Goal: Transaction & Acquisition: Purchase product/service

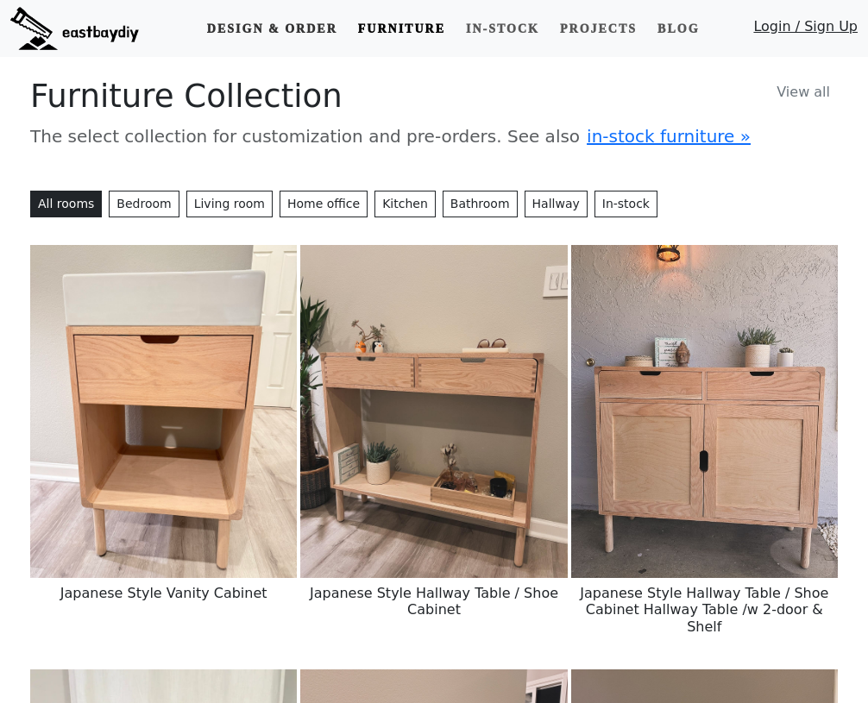
click at [258, 32] on link "Design & Order" at bounding box center [272, 29] width 144 height 32
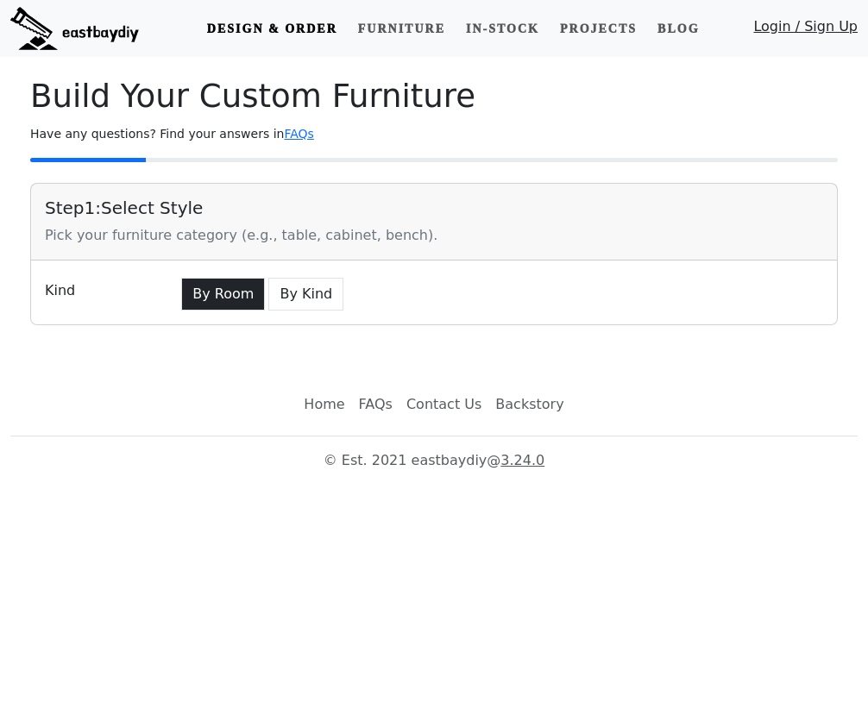
click at [243, 293] on button "By Room" at bounding box center [223, 294] width 84 height 33
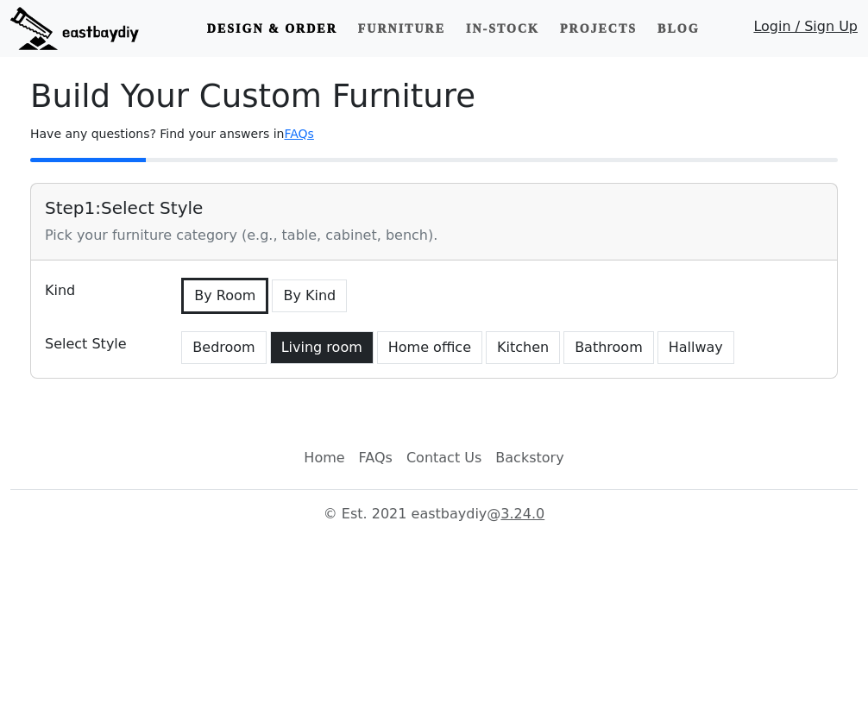
click at [321, 352] on button "Living room" at bounding box center [322, 347] width 104 height 33
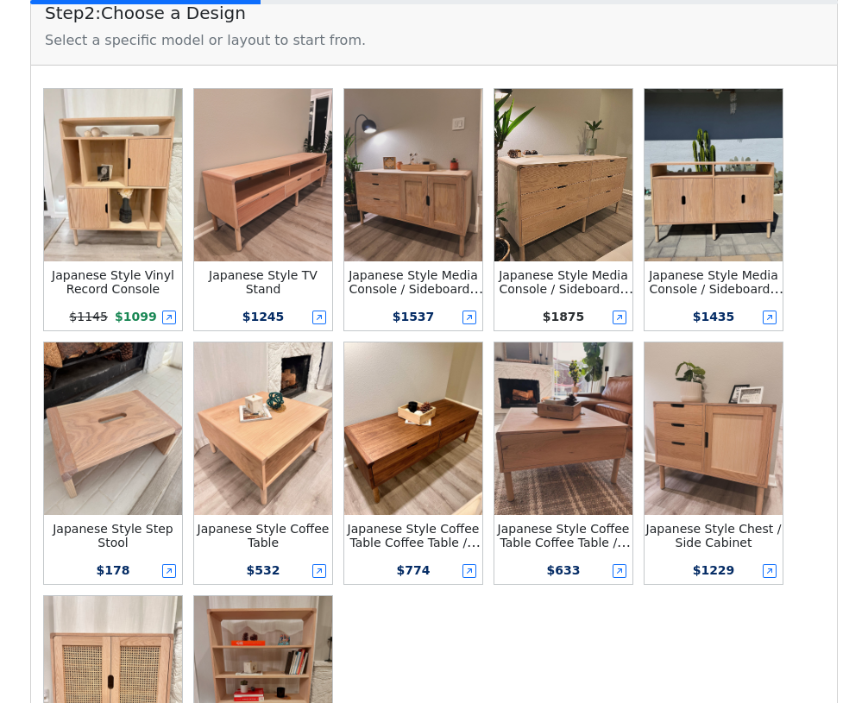
scroll to position [427, 0]
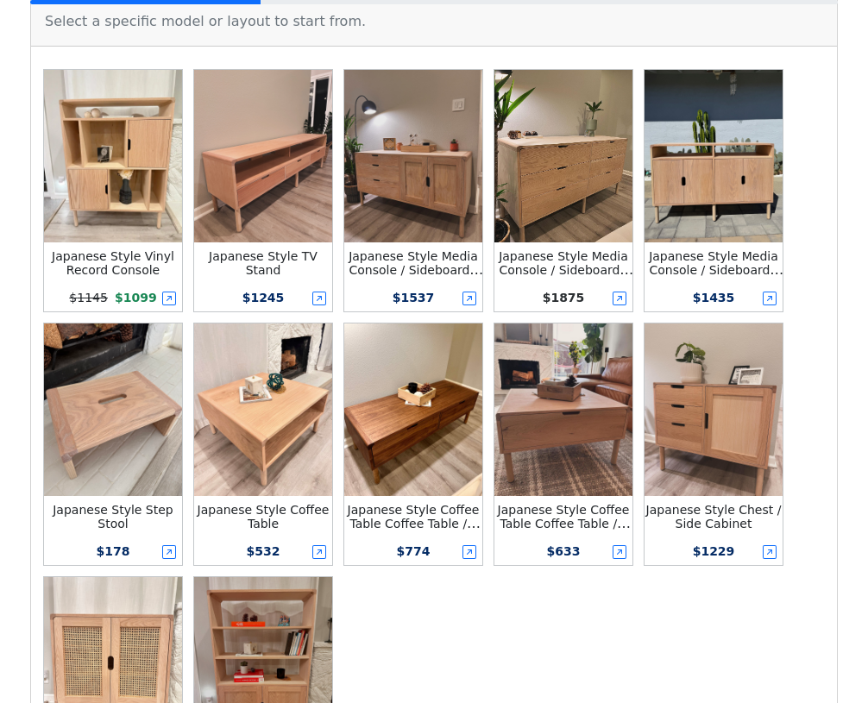
click at [607, 400] on img at bounding box center [563, 410] width 138 height 173
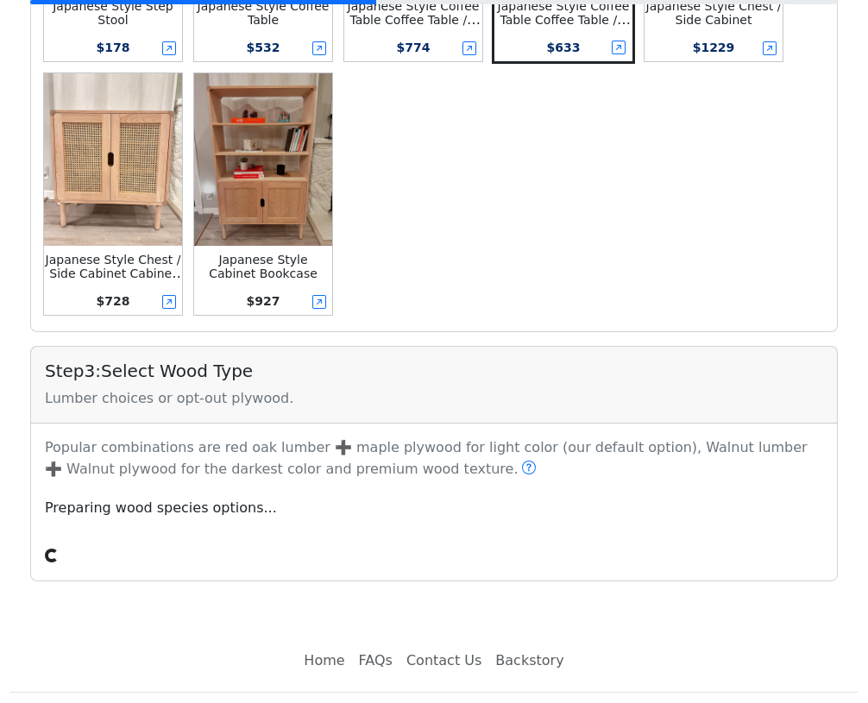
scroll to position [948, 0]
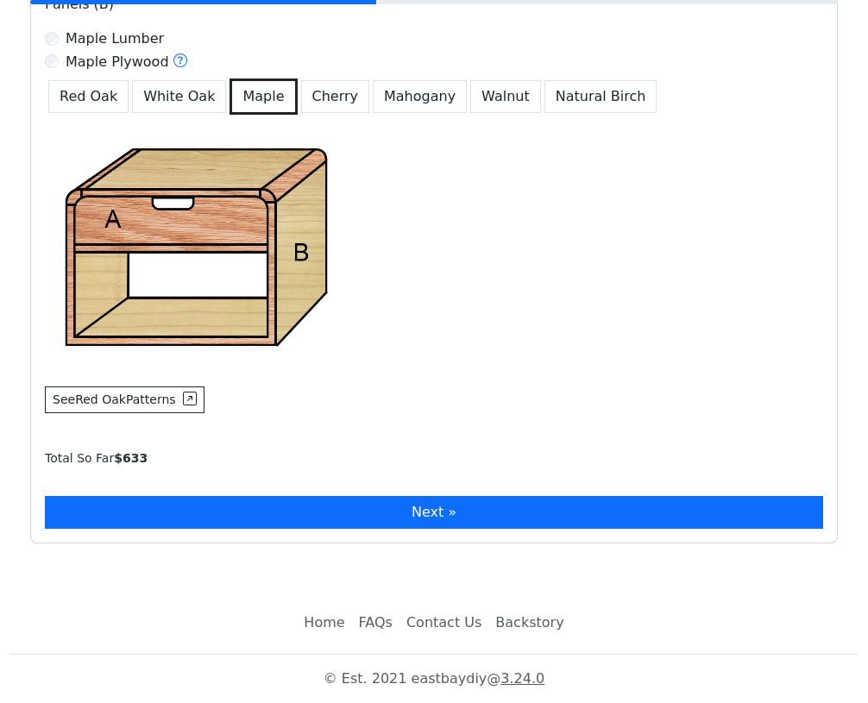
click at [401, 519] on button "Next »" at bounding box center [434, 512] width 778 height 33
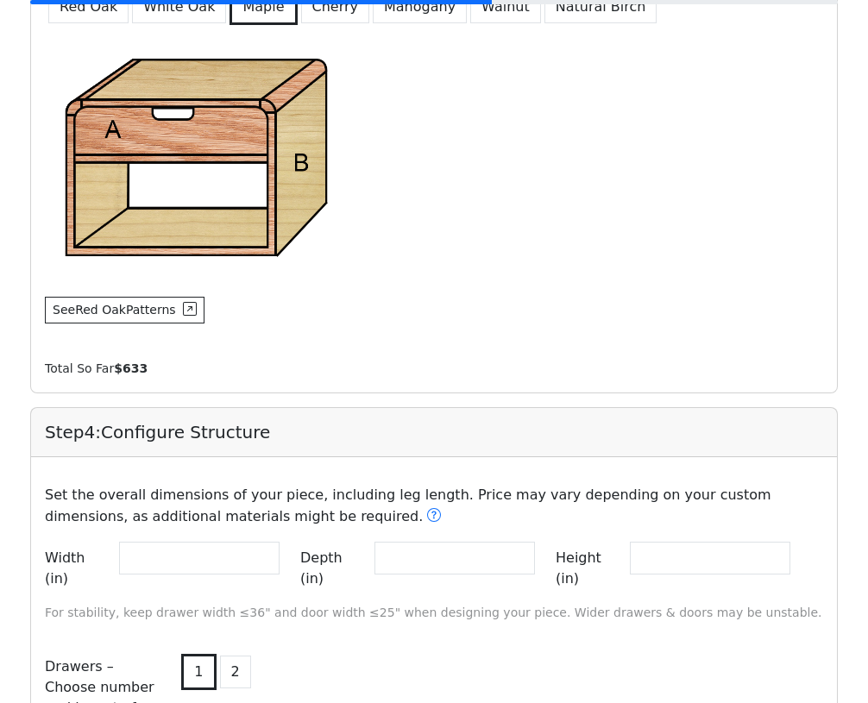
scroll to position [1671, 0]
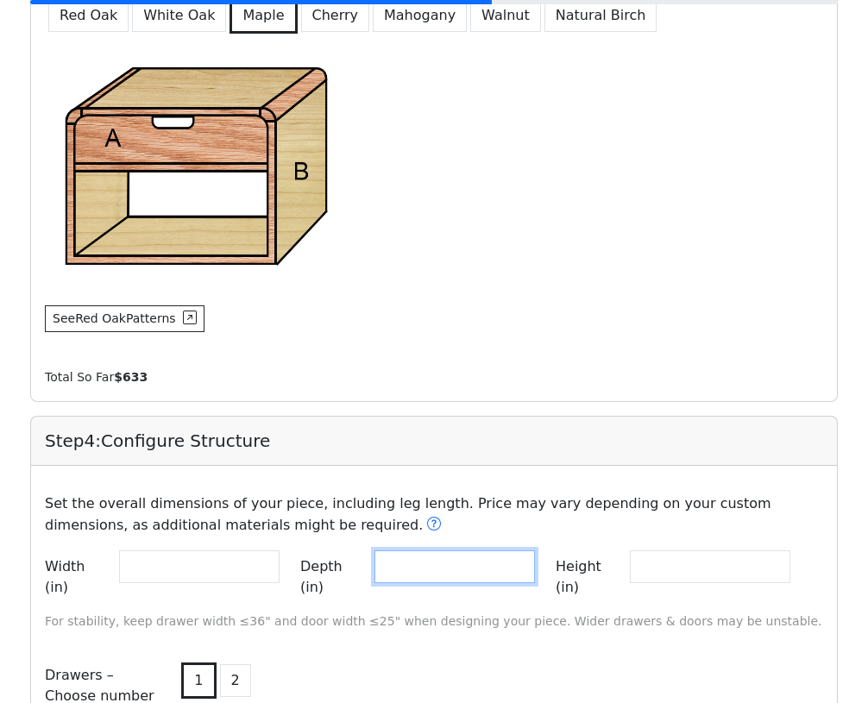
drag, startPoint x: 432, startPoint y: 575, endPoint x: 317, endPoint y: 545, distance: 119.3
click at [317, 545] on div "Set the overall dimensions of your piece, including leg length. Price may vary …" at bounding box center [434, 563] width 799 height 166
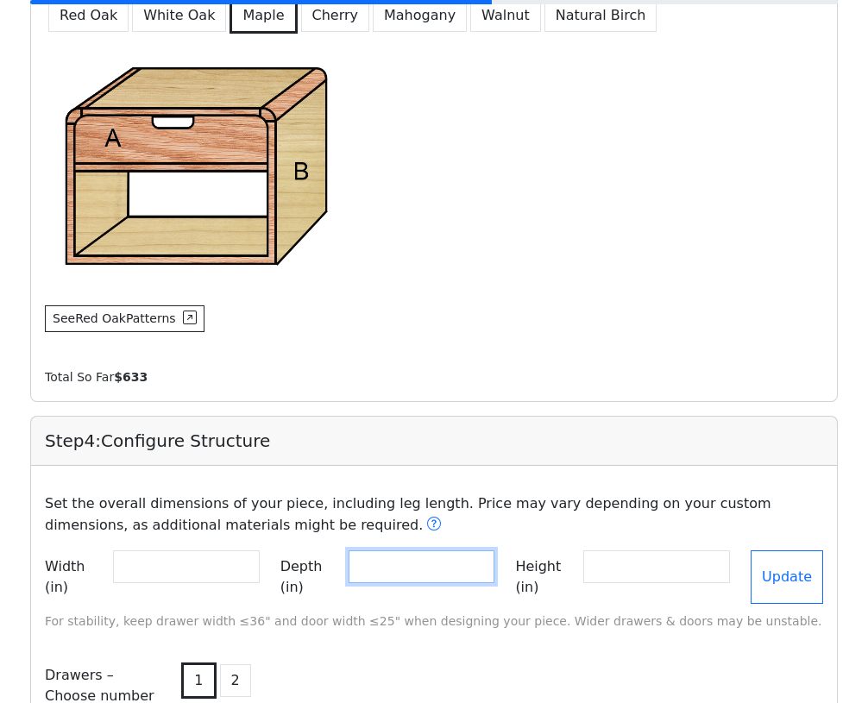
type input "**"
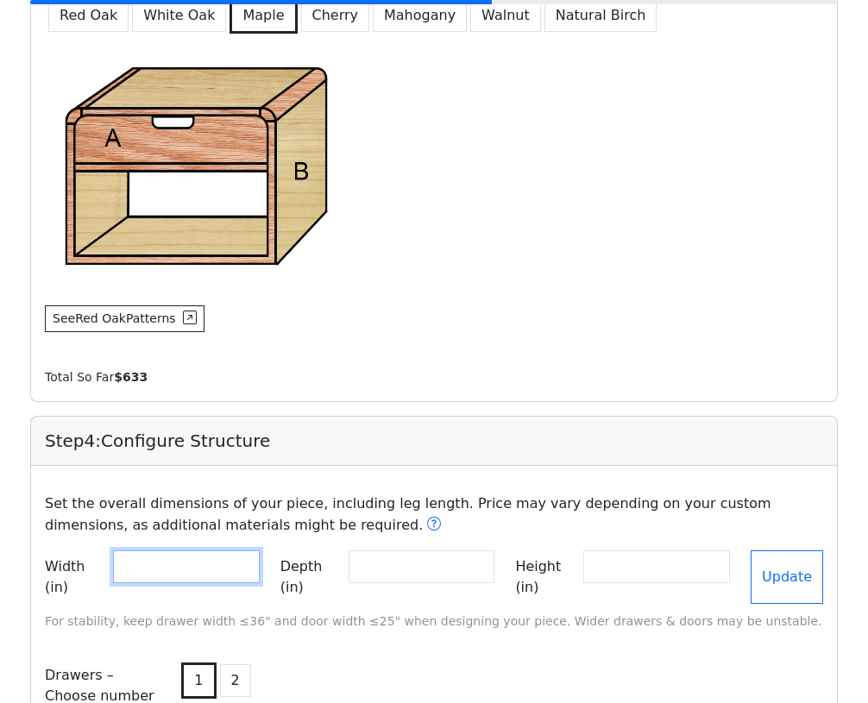
click at [199, 575] on input "**" at bounding box center [186, 566] width 147 height 33
drag, startPoint x: 197, startPoint y: 574, endPoint x: 35, endPoint y: 542, distance: 165.3
click at [35, 542] on div "Set the overall dimensions of your piece, including leg length. Price may vary …" at bounding box center [434, 563] width 799 height 166
type input "**"
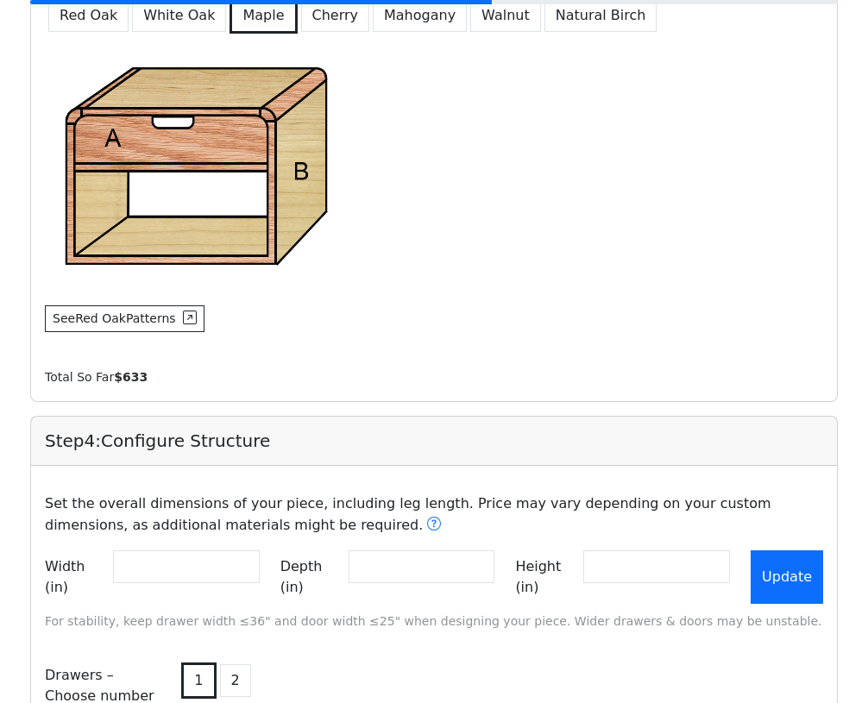
click at [661, 570] on button "Update" at bounding box center [787, 576] width 72 height 53
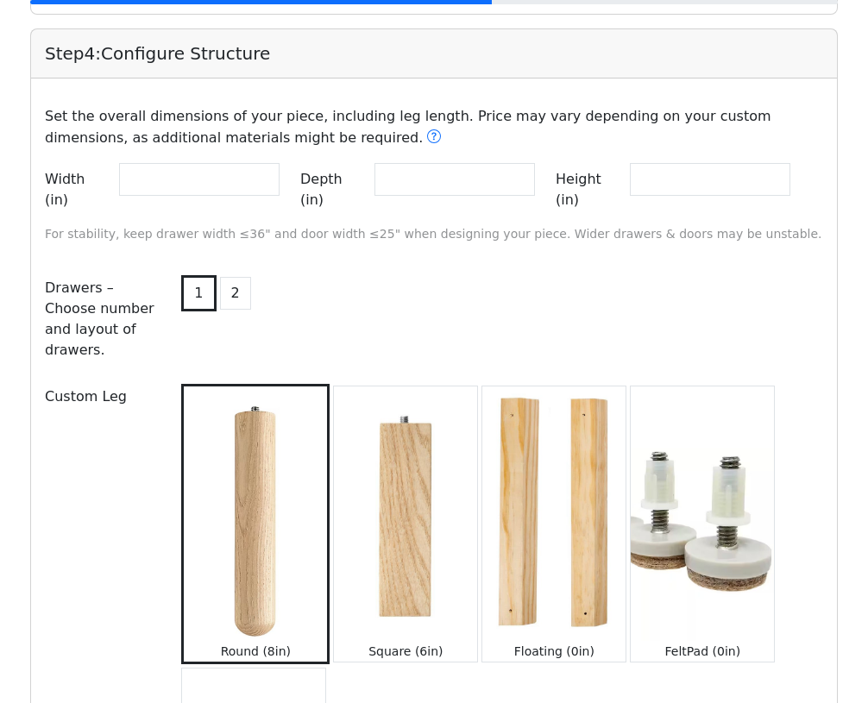
scroll to position [1892, 0]
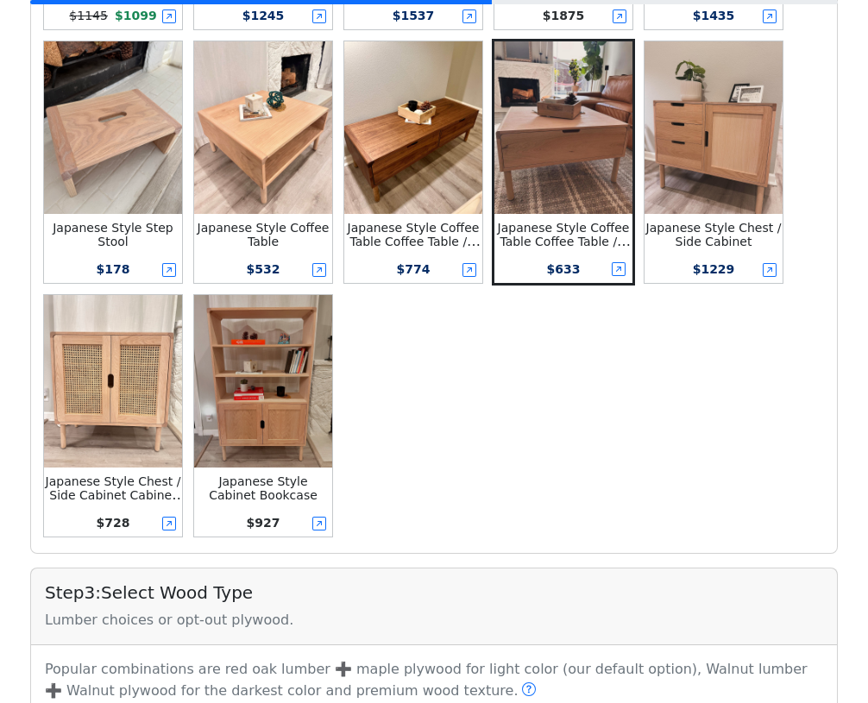
click at [429, 181] on img at bounding box center [413, 127] width 138 height 173
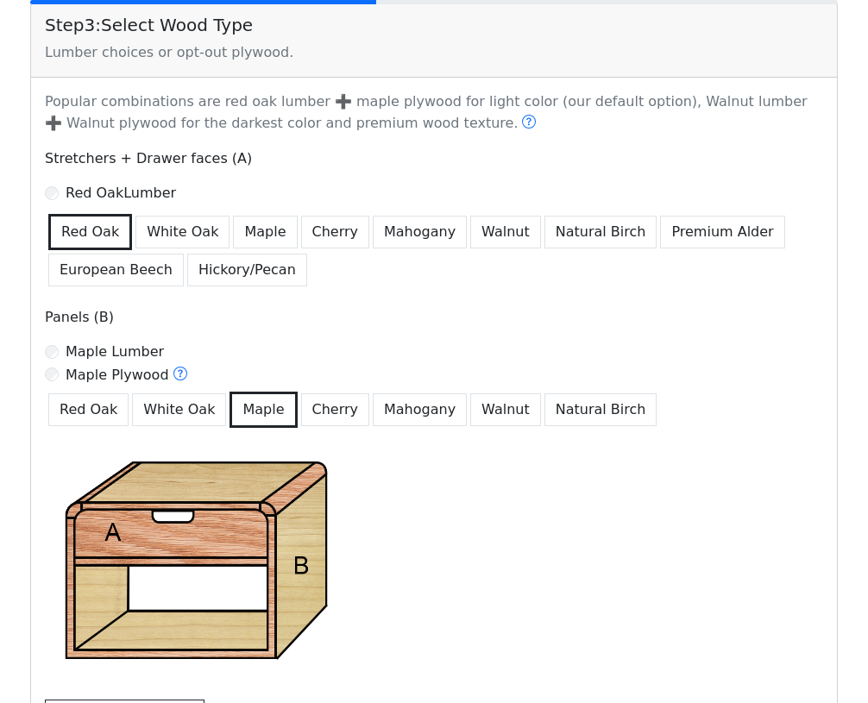
scroll to position [1591, 0]
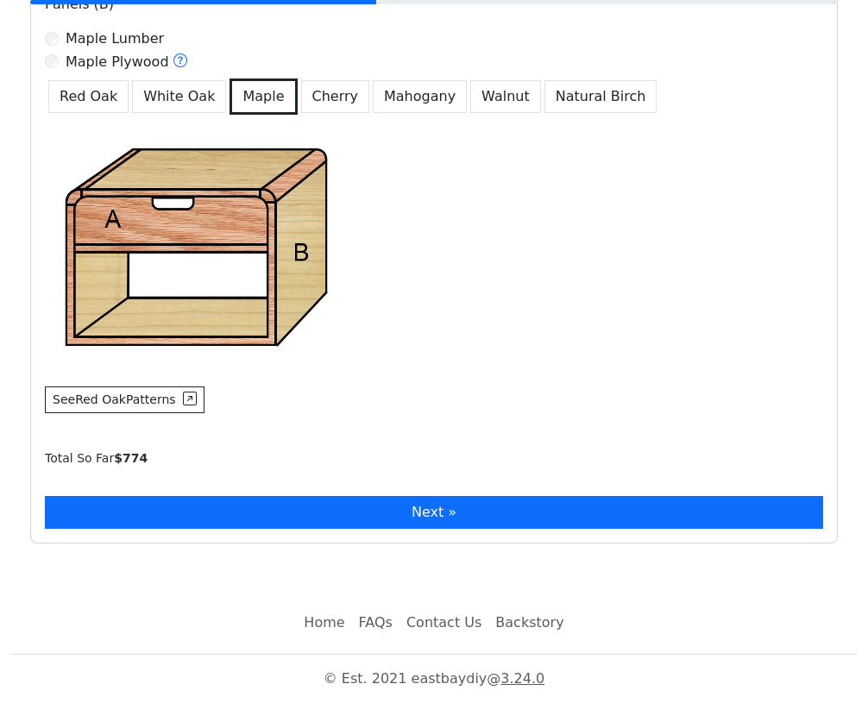
click at [394, 506] on button "Next »" at bounding box center [434, 512] width 778 height 33
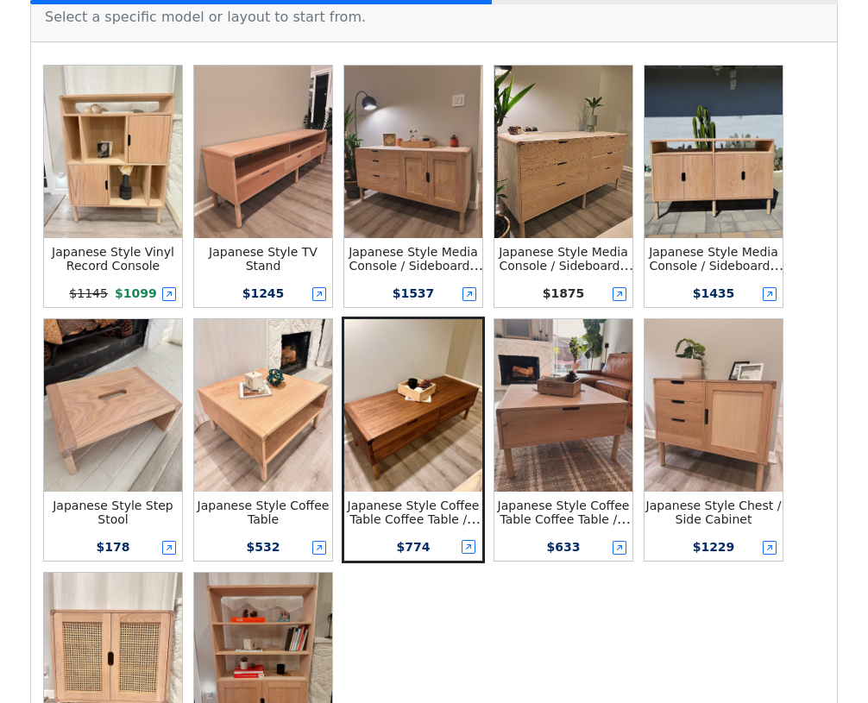
scroll to position [647, 0]
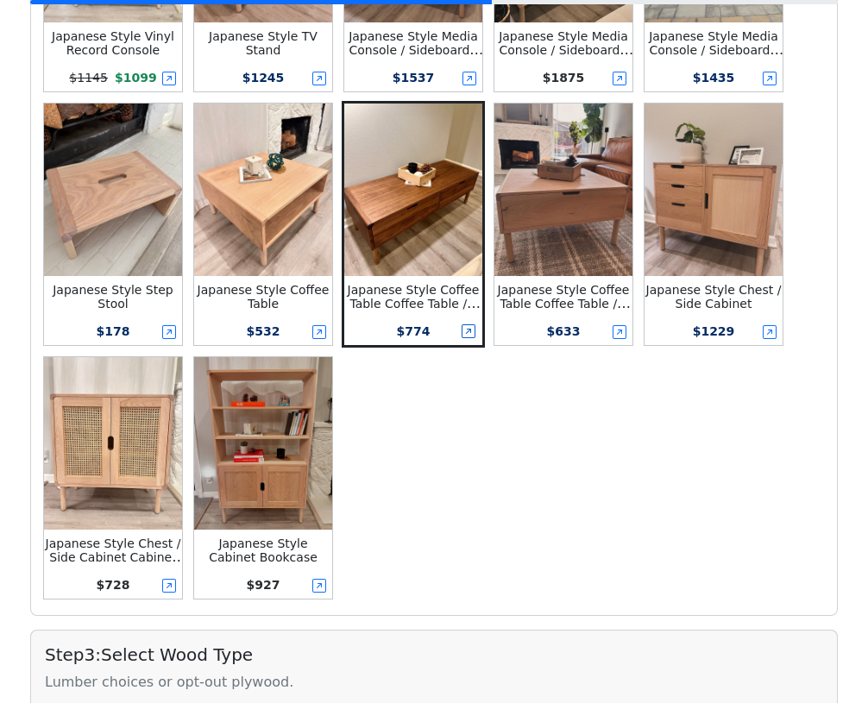
click at [468, 330] on icon at bounding box center [469, 331] width 14 height 14
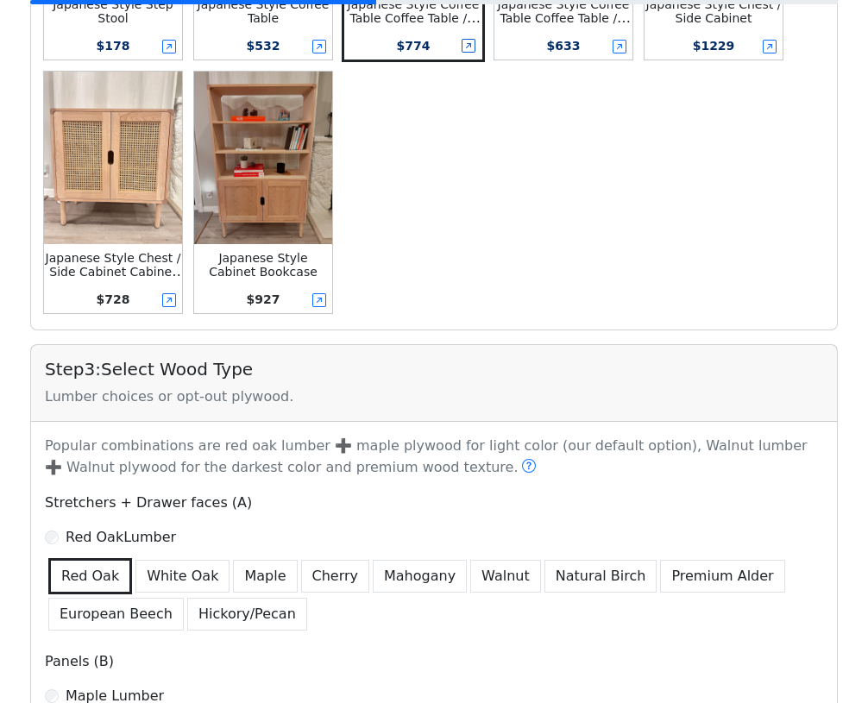
scroll to position [14, 0]
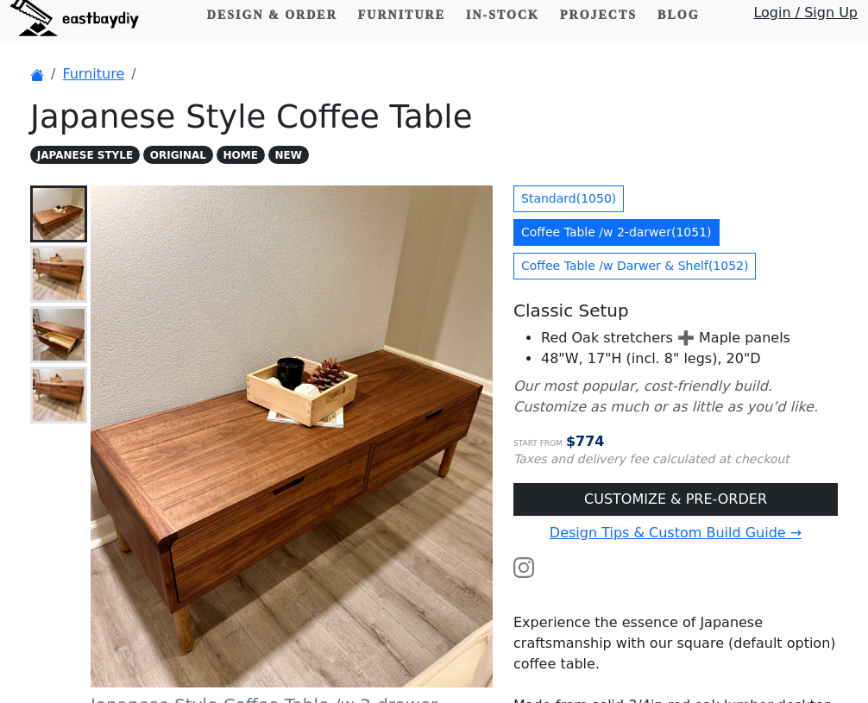
click at [53, 259] on img at bounding box center [59, 274] width 52 height 52
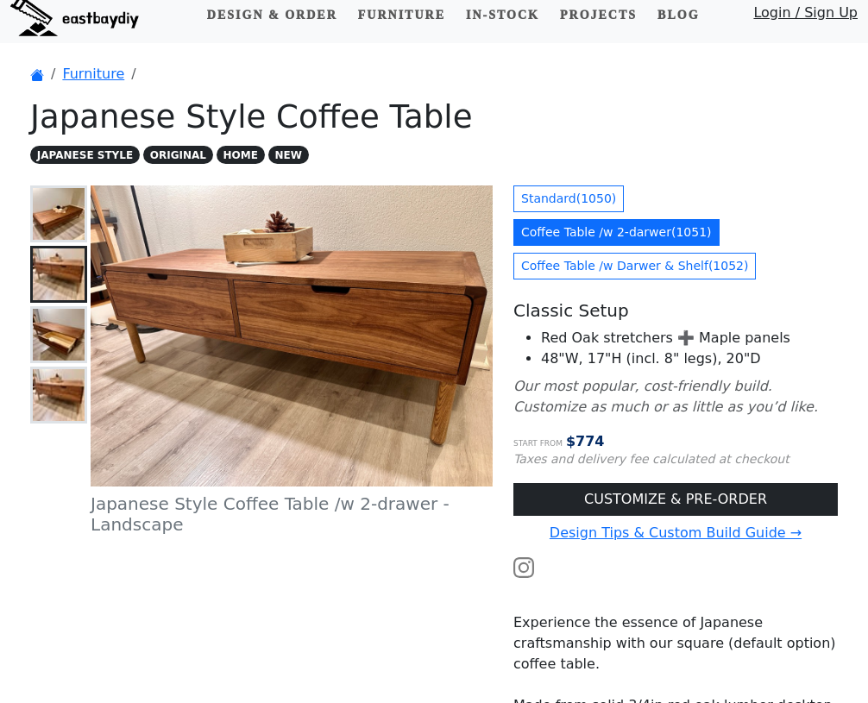
click at [58, 322] on img at bounding box center [59, 335] width 52 height 52
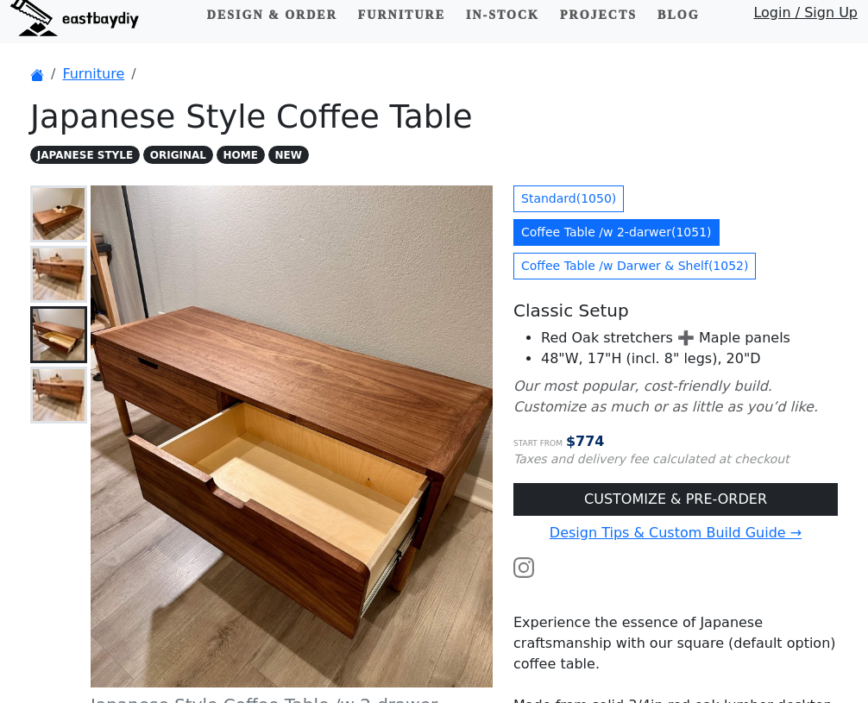
click at [60, 403] on img at bounding box center [59, 395] width 52 height 52
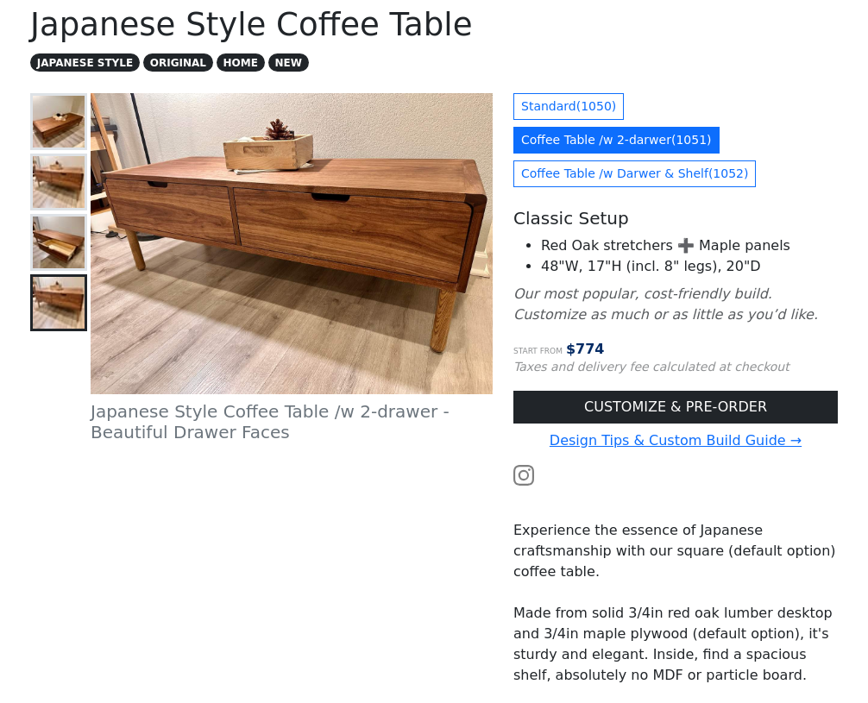
scroll to position [0, 0]
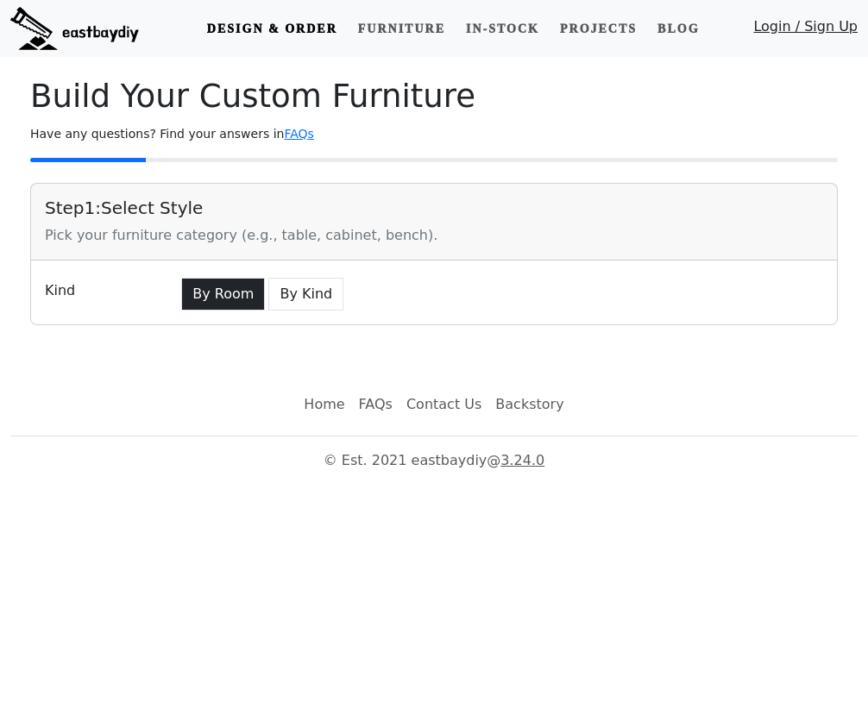
click at [226, 299] on button "By Room" at bounding box center [223, 294] width 84 height 33
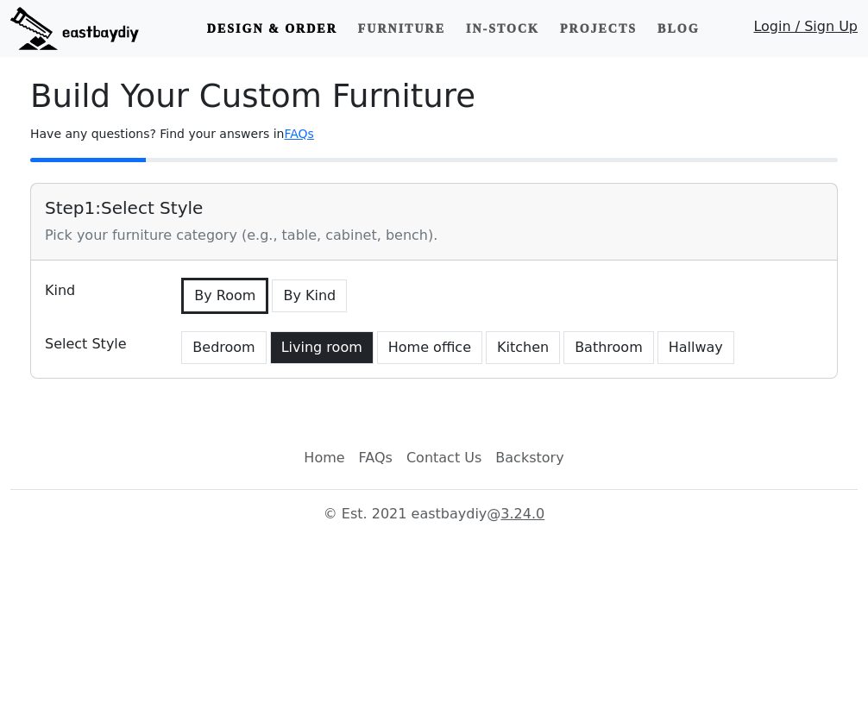
click at [329, 342] on button "Living room" at bounding box center [322, 347] width 104 height 33
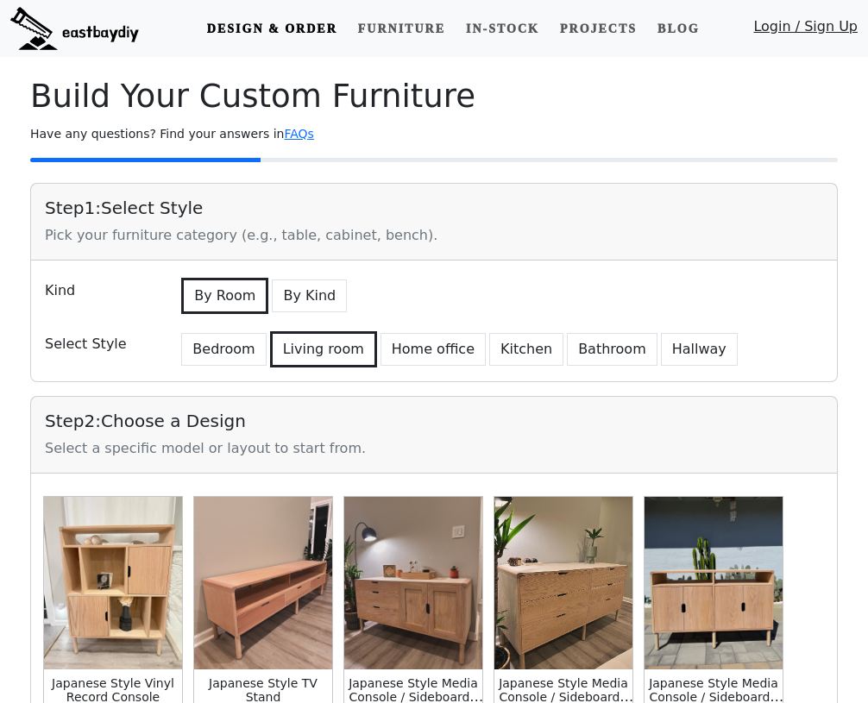
scroll to position [338, 0]
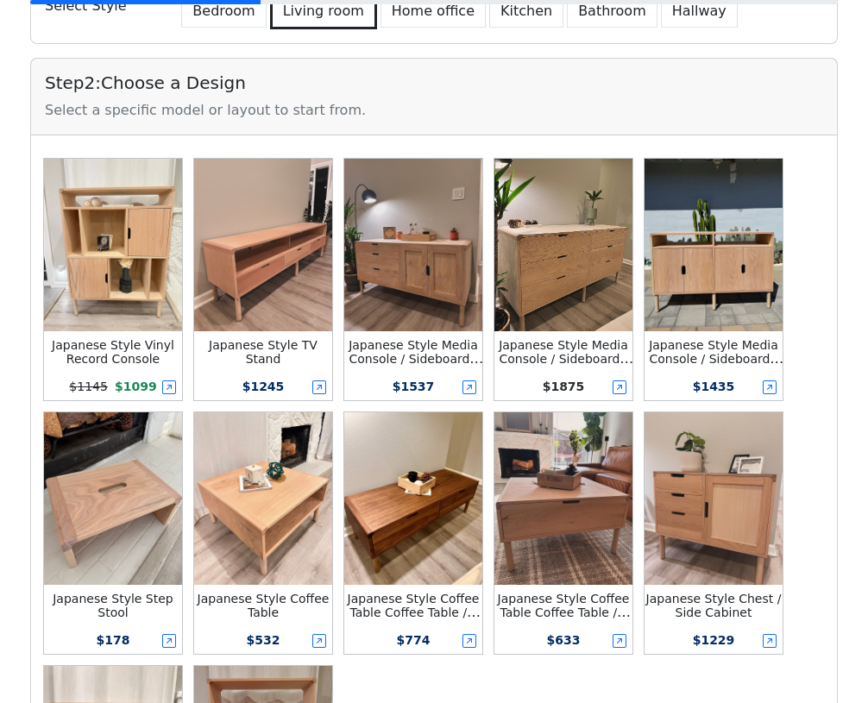
click at [372, 531] on img at bounding box center [413, 498] width 138 height 173
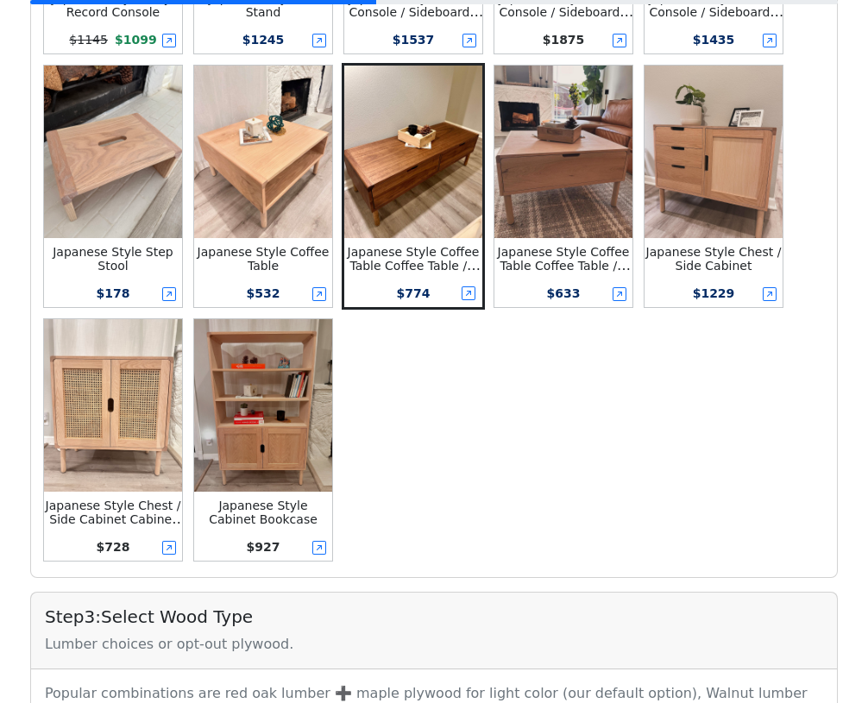
scroll to position [437, 0]
